Goal: Task Accomplishment & Management: Use online tool/utility

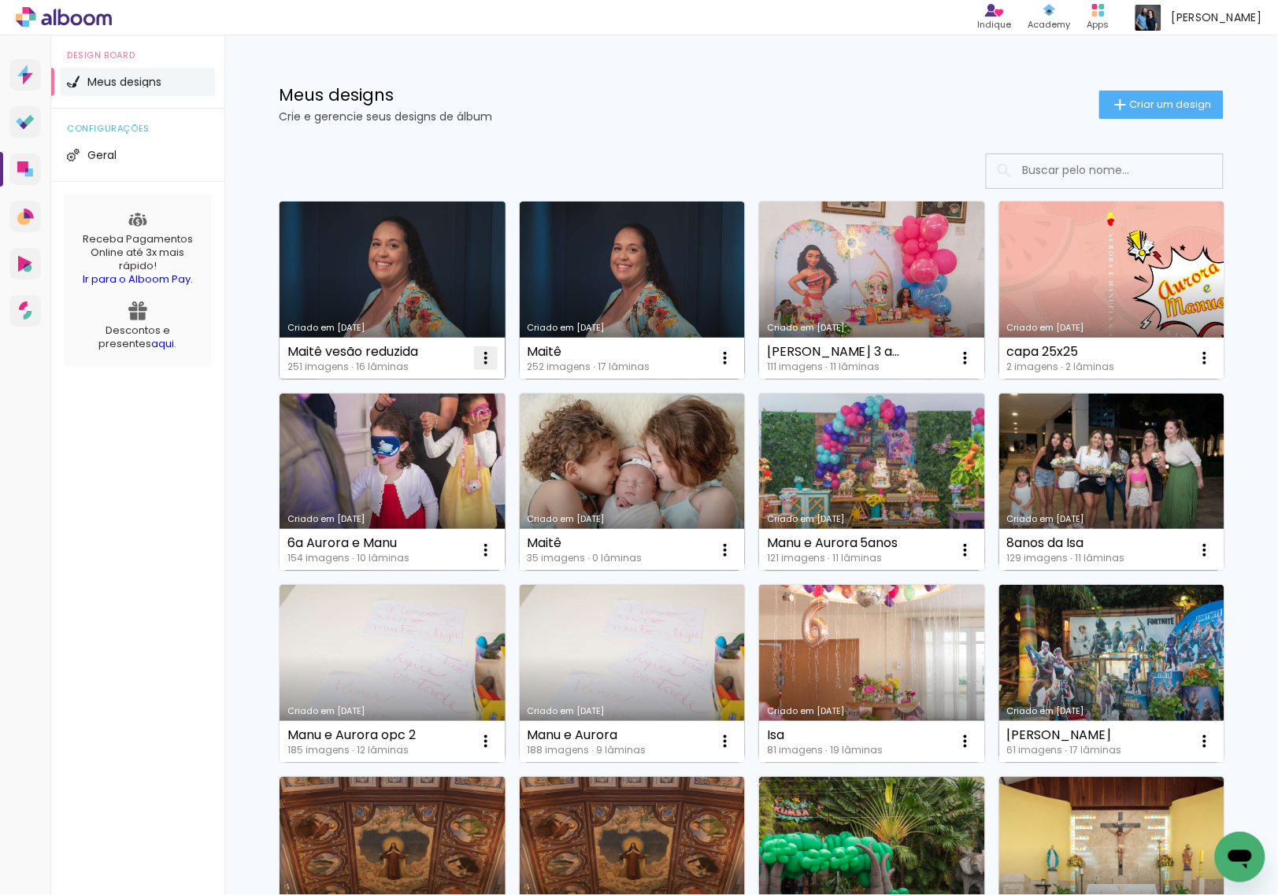
click at [485, 357] on iron-icon at bounding box center [485, 358] width 19 height 19
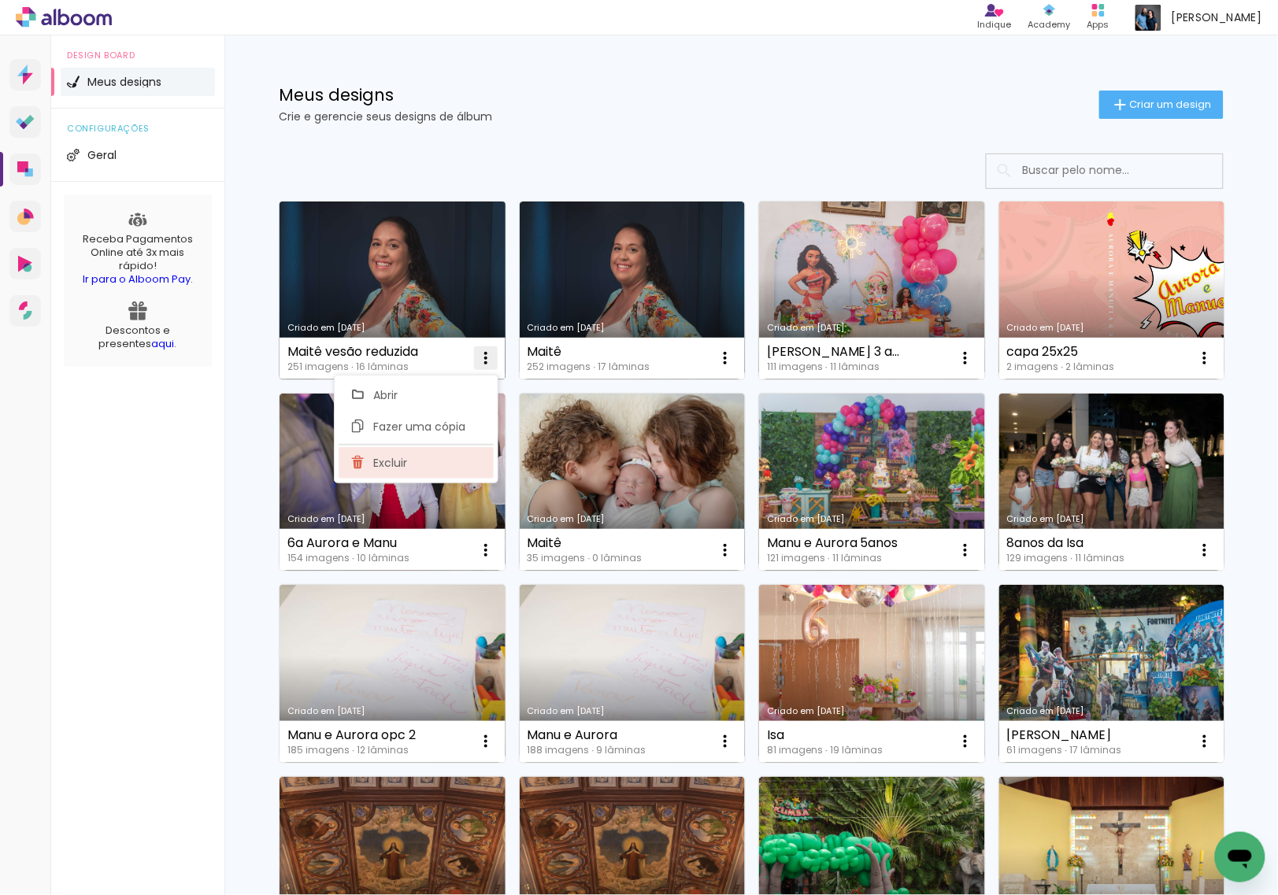
click at [447, 474] on paper-item "Excluir" at bounding box center [416, 463] width 155 height 32
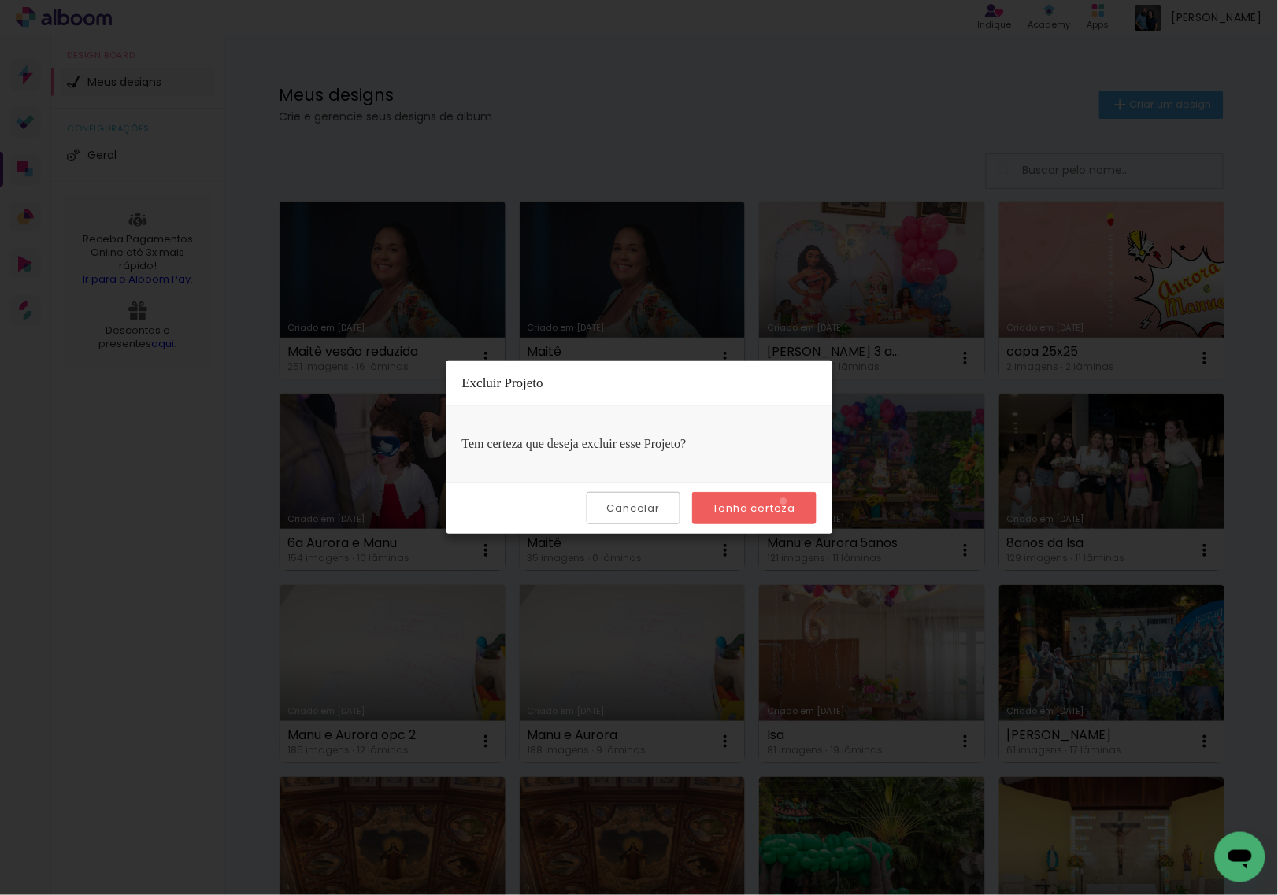
click at [0, 0] on slot "Tenho certeza" at bounding box center [0, 0] width 0 height 0
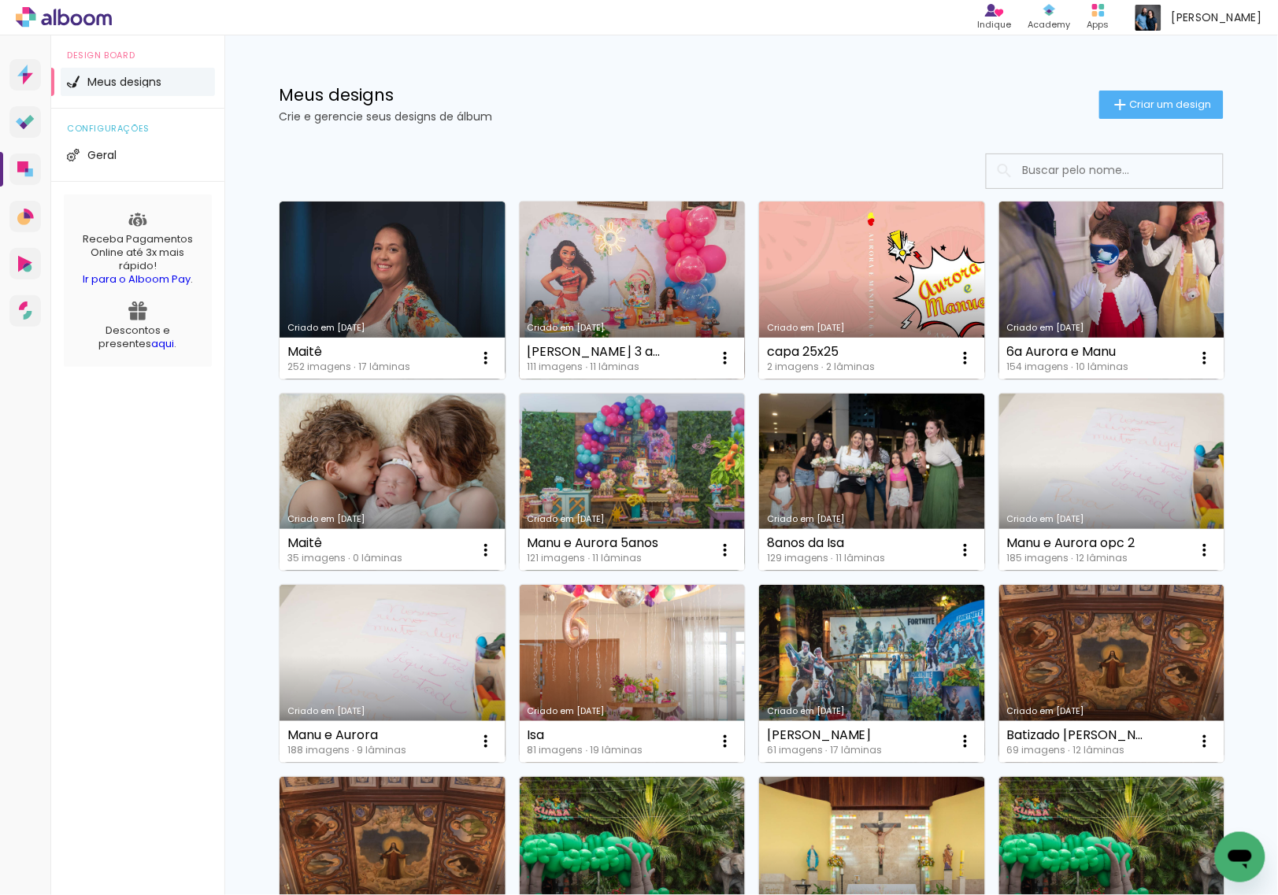
click at [628, 321] on link "Criado em [DATE]" at bounding box center [633, 291] width 226 height 178
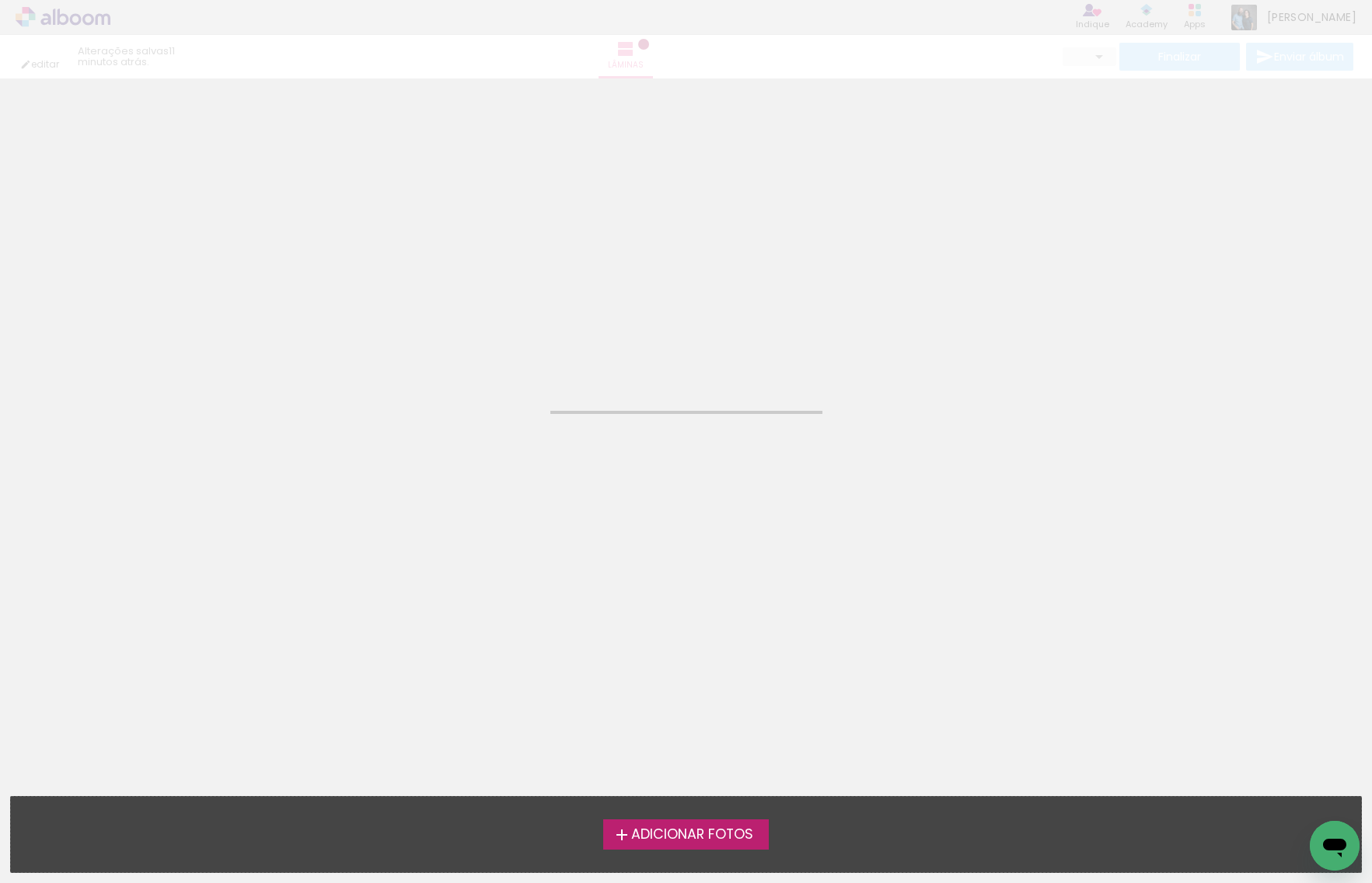
click at [377, 371] on neon-animated-pages "Confirmar Cancelar" at bounding box center [686, 481] width 1372 height 805
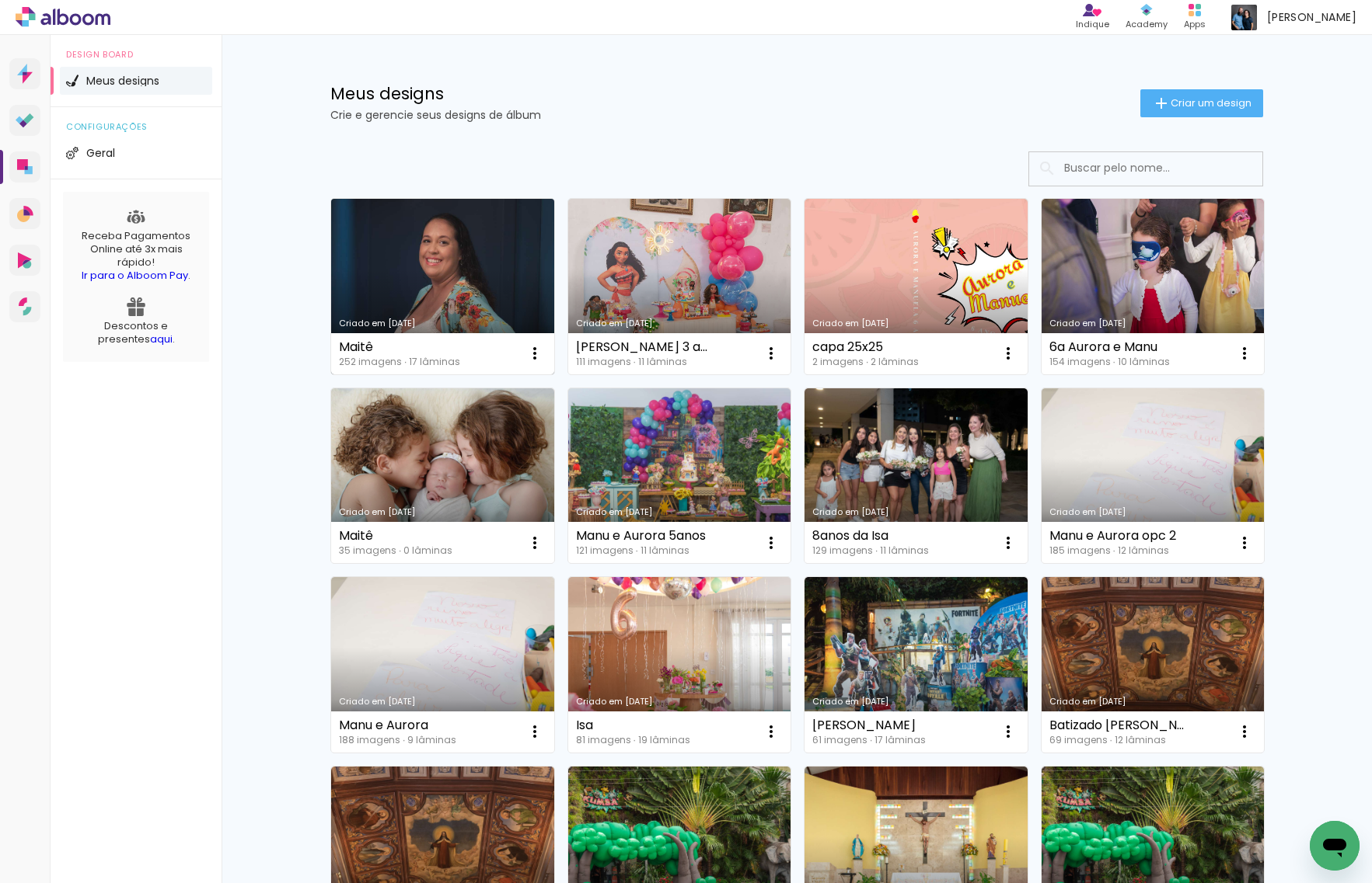
click at [475, 266] on link "Criado em [DATE]" at bounding box center [443, 287] width 223 height 176
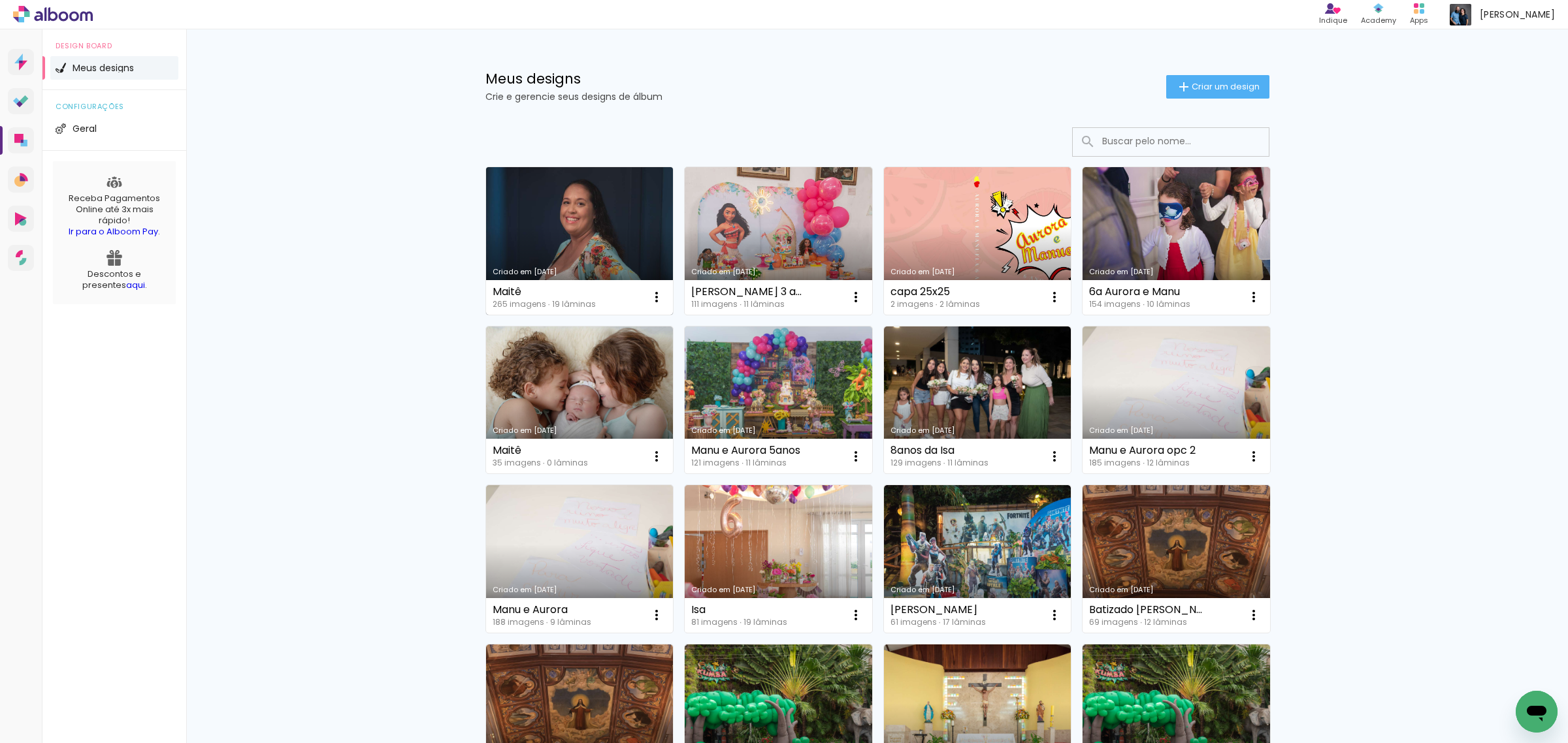
click at [521, 196] on link "Criado em [DATE]" at bounding box center [580, 241] width 187 height 148
